Goal: Information Seeking & Learning: Learn about a topic

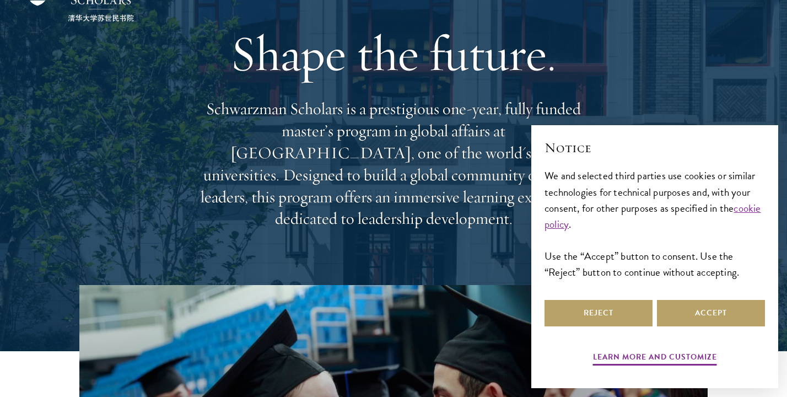
scroll to position [69, 0]
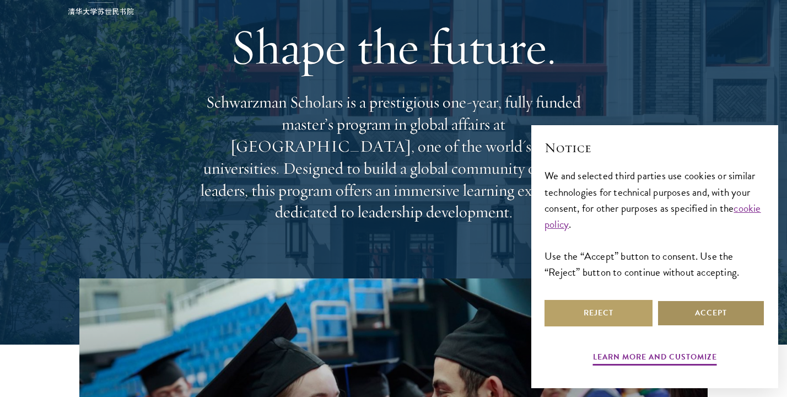
click at [699, 319] on button "Accept" at bounding box center [711, 313] width 108 height 26
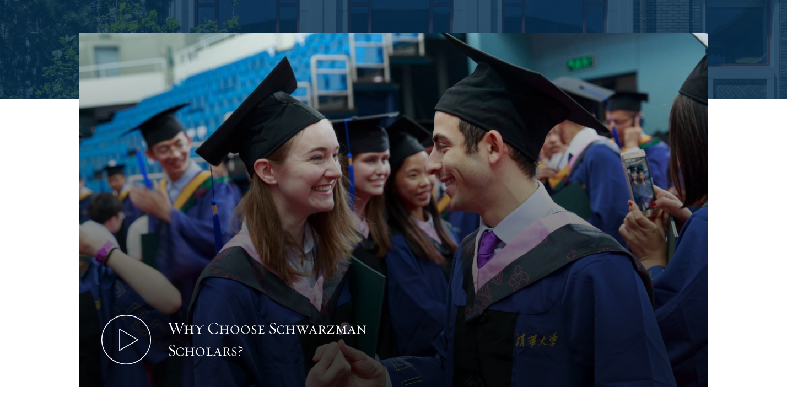
scroll to position [316, 0]
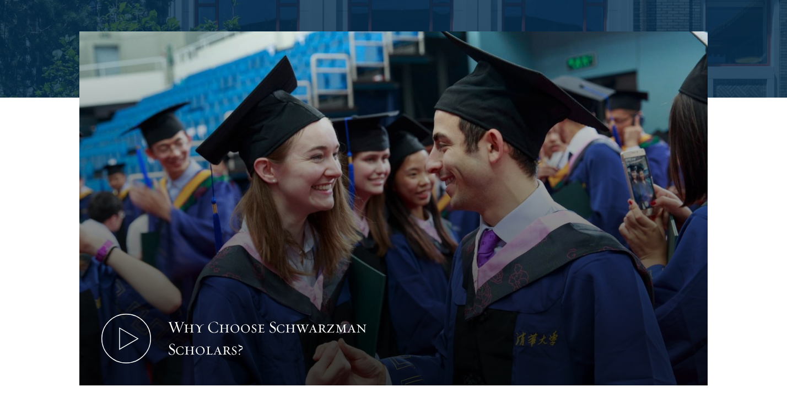
click at [729, 226] on div "Why Choose Schwarzman Scholars?" at bounding box center [393, 209] width 676 height 356
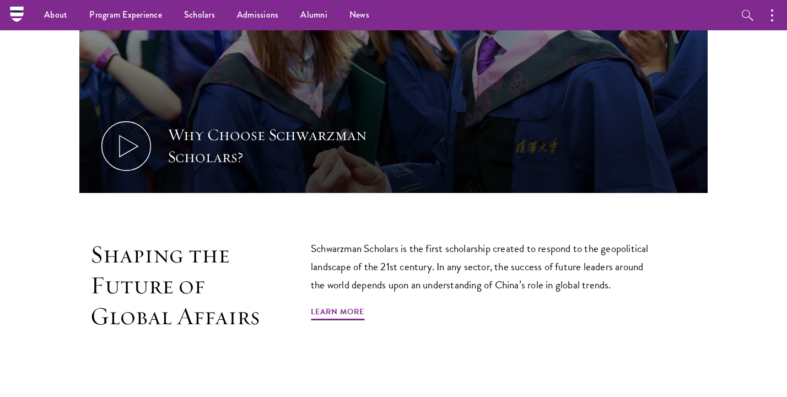
scroll to position [503, 0]
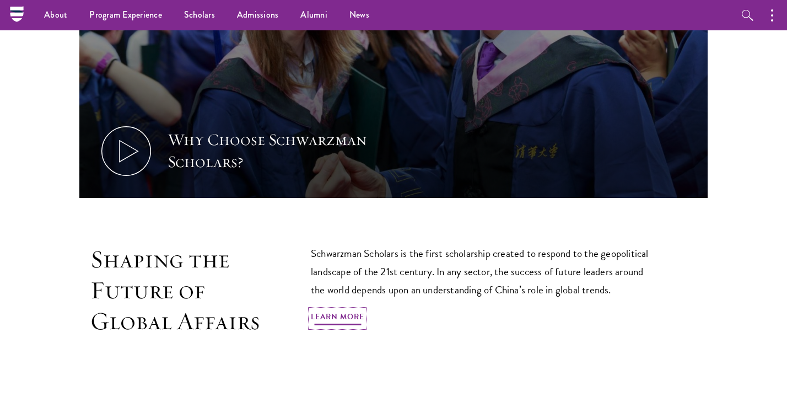
click at [320, 310] on link "Learn More" at bounding box center [337, 318] width 53 height 17
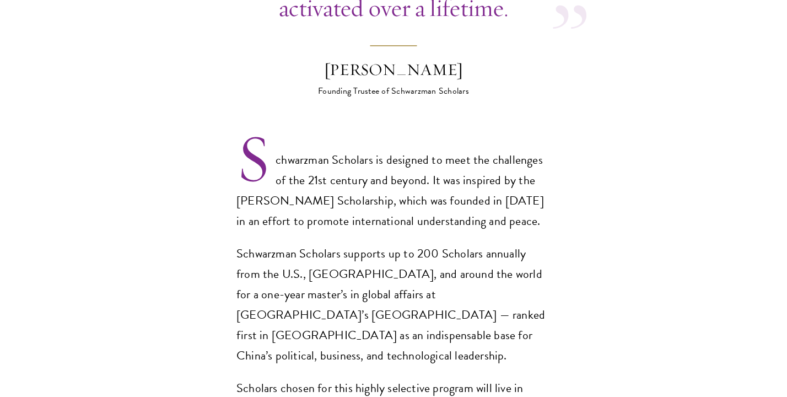
scroll to position [695, 0]
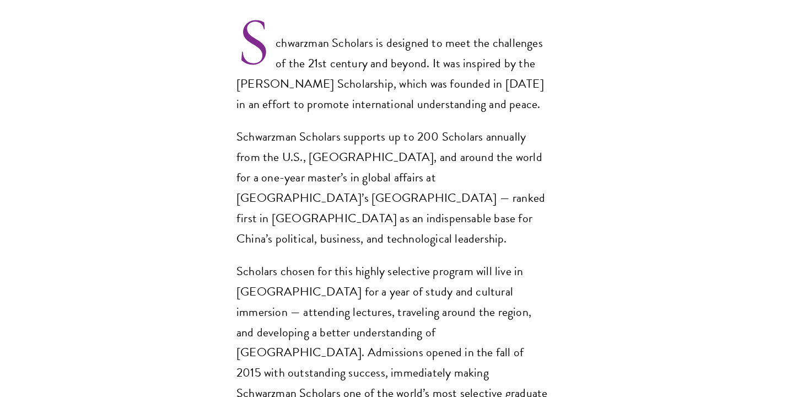
scroll to position [815, 0]
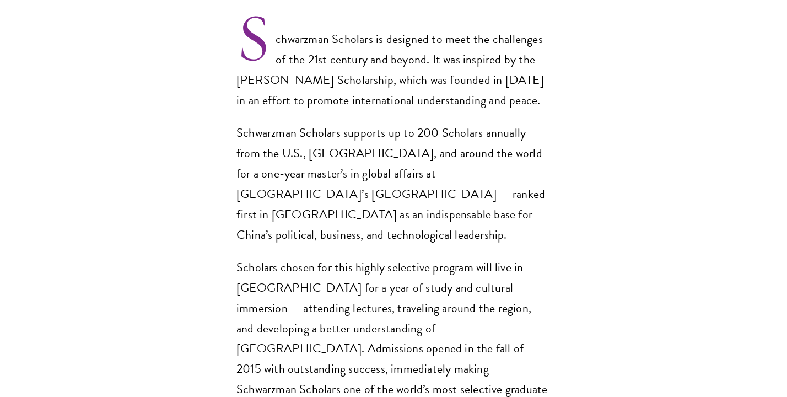
click at [226, 275] on section "Opportunity in [GEOGRAPHIC_DATA] Gain firsthand experience in [GEOGRAPHIC_DATA]…" at bounding box center [393, 294] width 787 height 1431
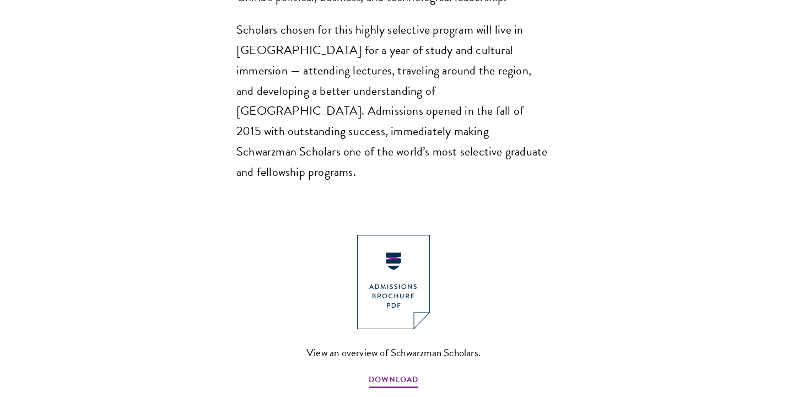
scroll to position [1073, 0]
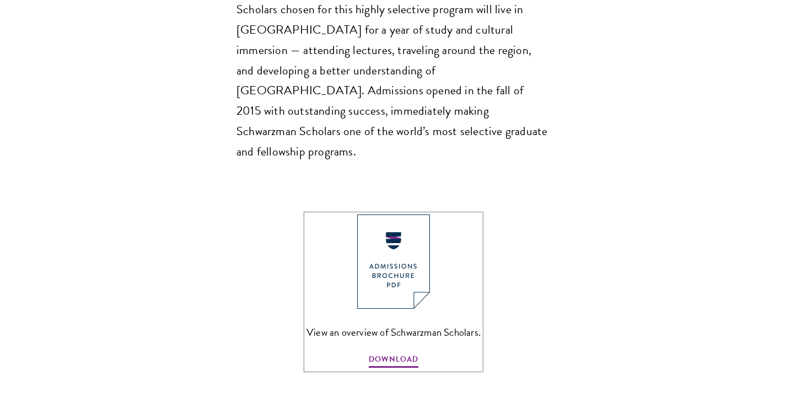
click at [378, 218] on img at bounding box center [393, 261] width 73 height 94
